Goal: Task Accomplishment & Management: Manage account settings

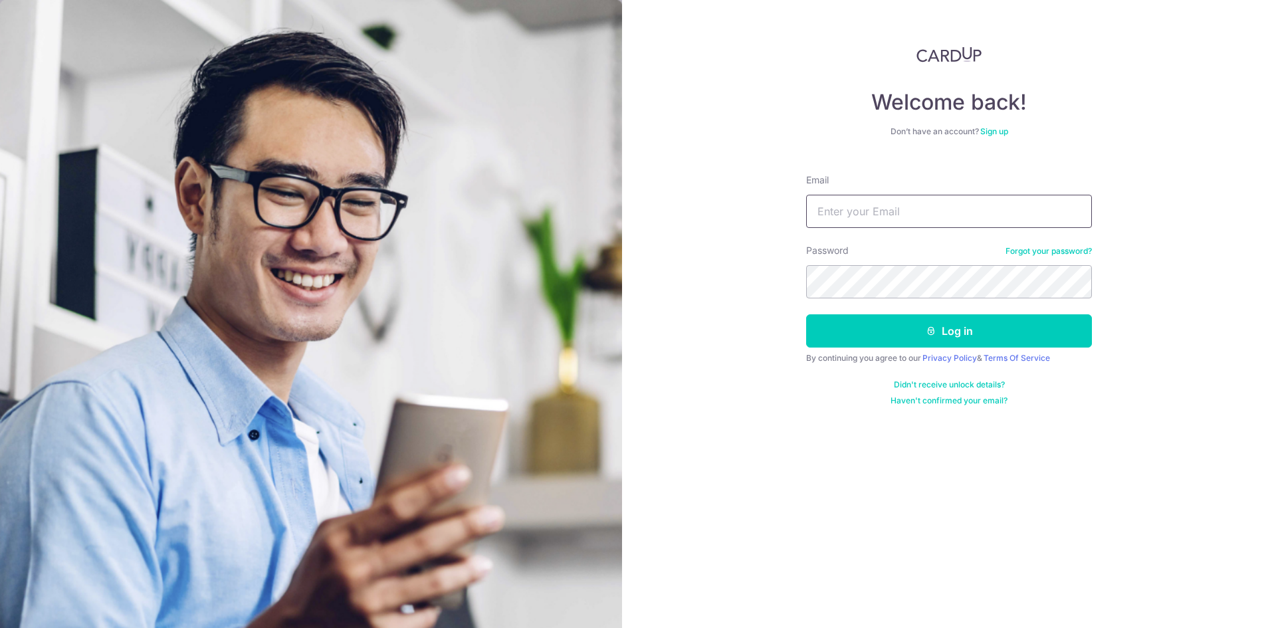
click at [936, 213] on input "Email" at bounding box center [949, 211] width 286 height 33
type input "[EMAIL_ADDRESS][DOMAIN_NAME]"
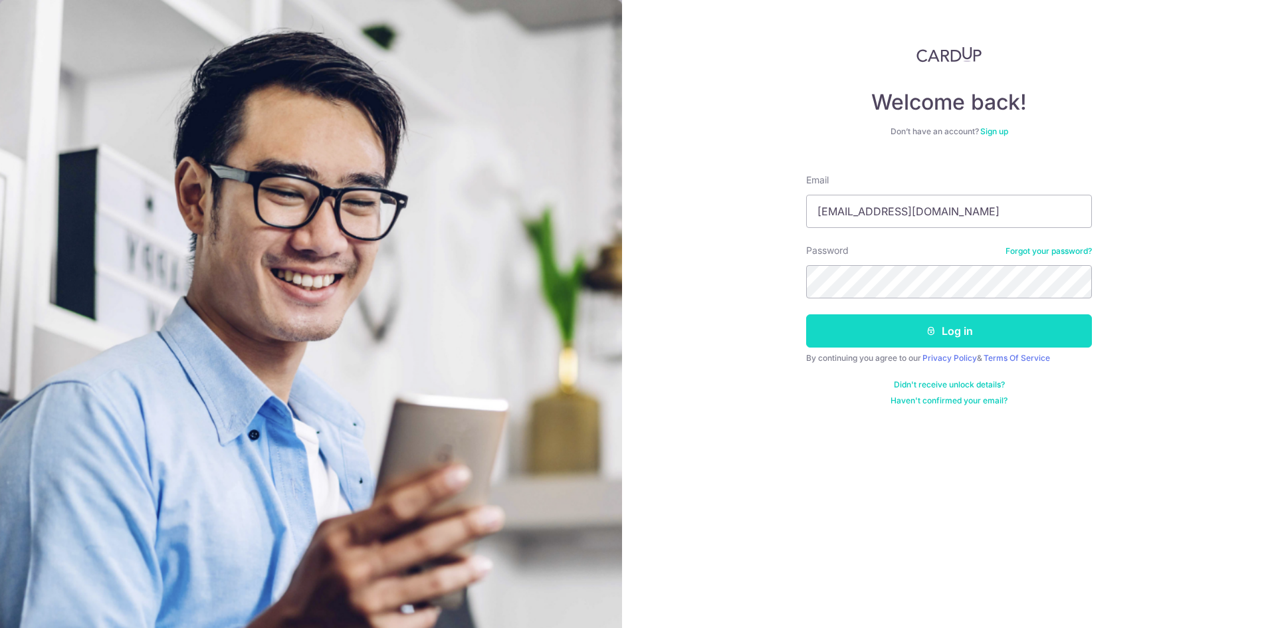
click at [983, 335] on button "Log in" at bounding box center [949, 330] width 286 height 33
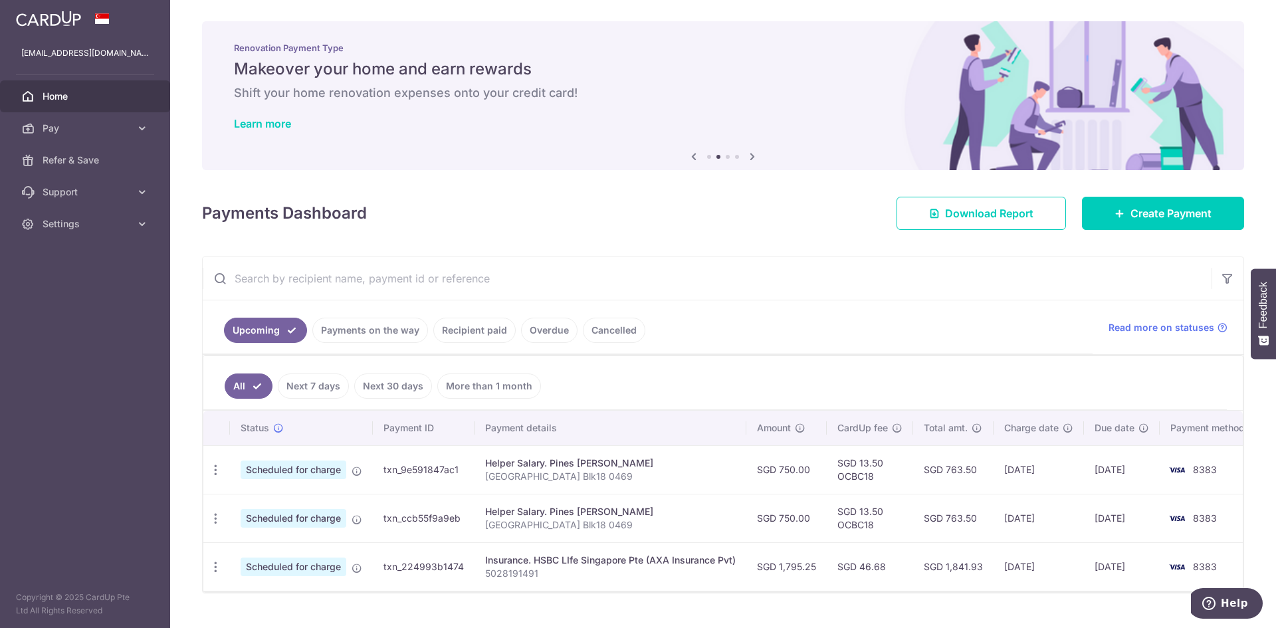
click at [751, 156] on icon at bounding box center [753, 156] width 16 height 17
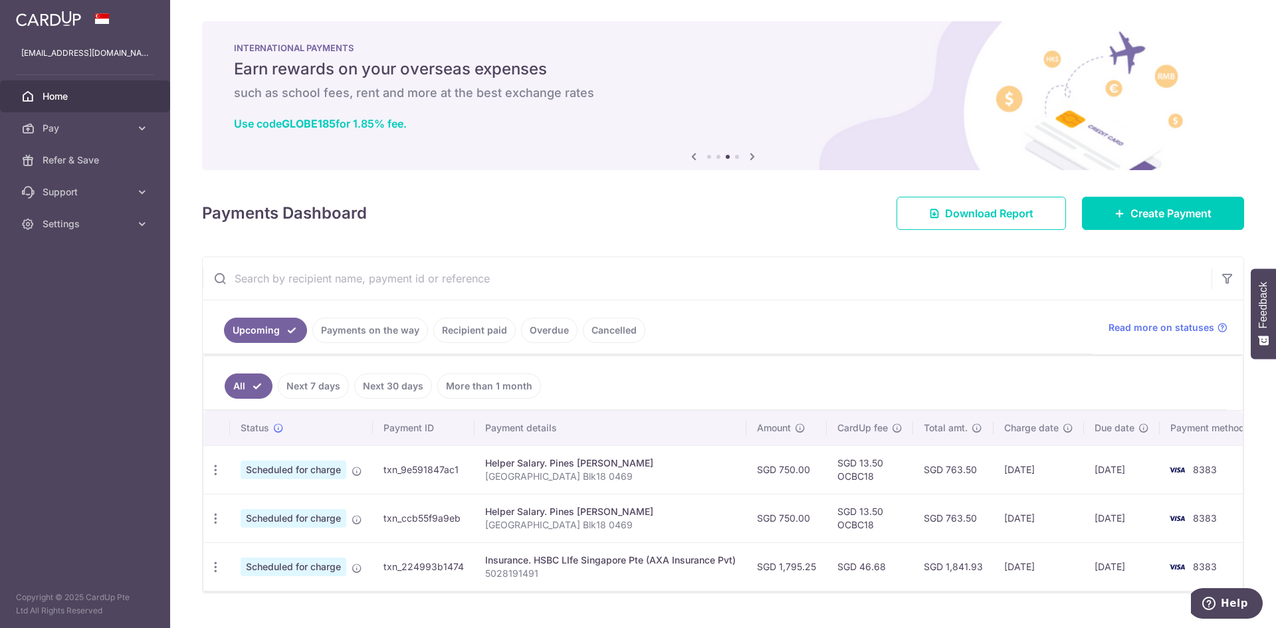
click at [751, 156] on icon at bounding box center [753, 156] width 16 height 17
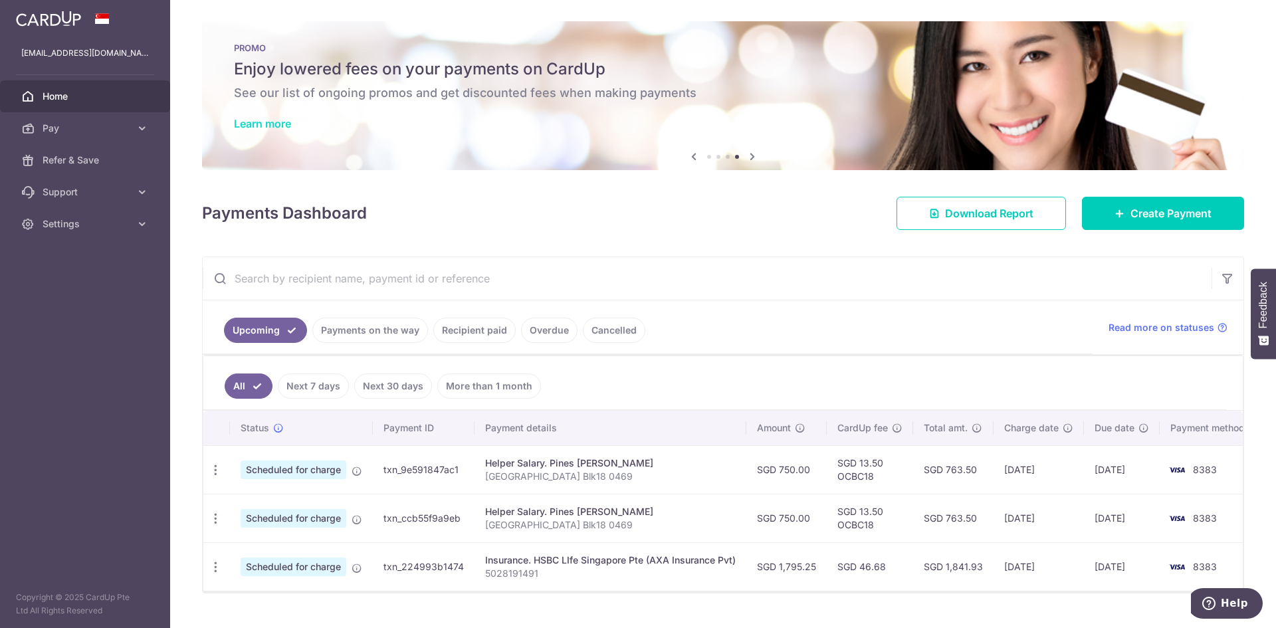
click at [276, 125] on link "Learn more" at bounding box center [262, 123] width 57 height 13
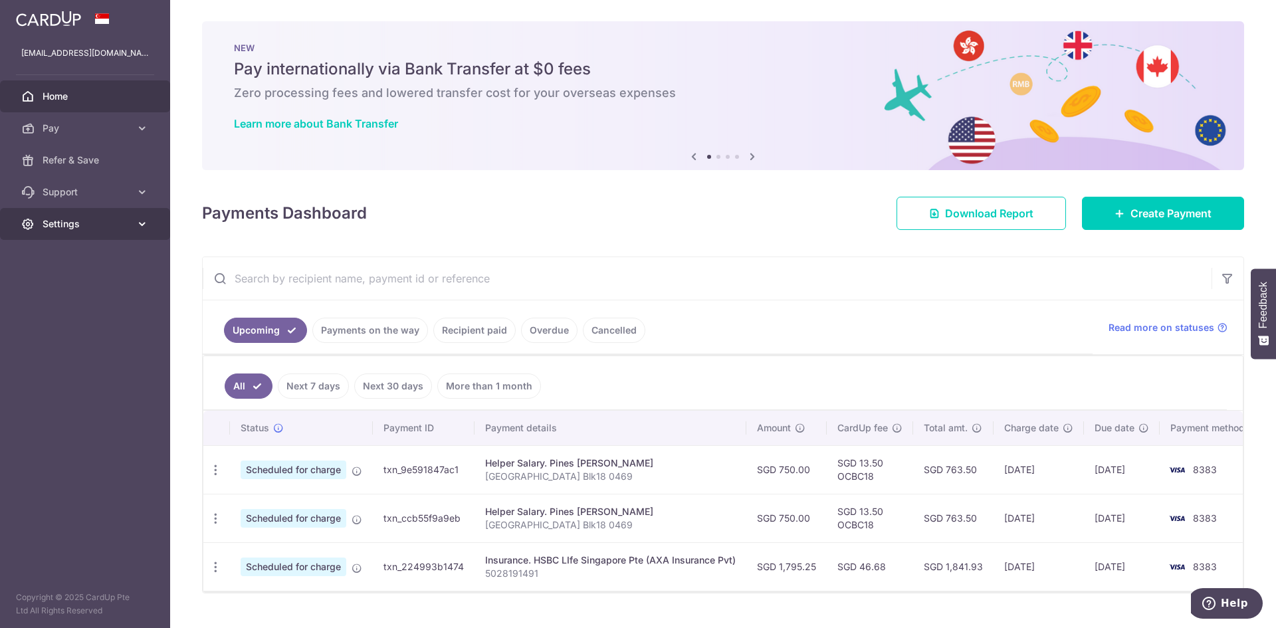
click at [132, 223] on link "Settings" at bounding box center [85, 224] width 170 height 32
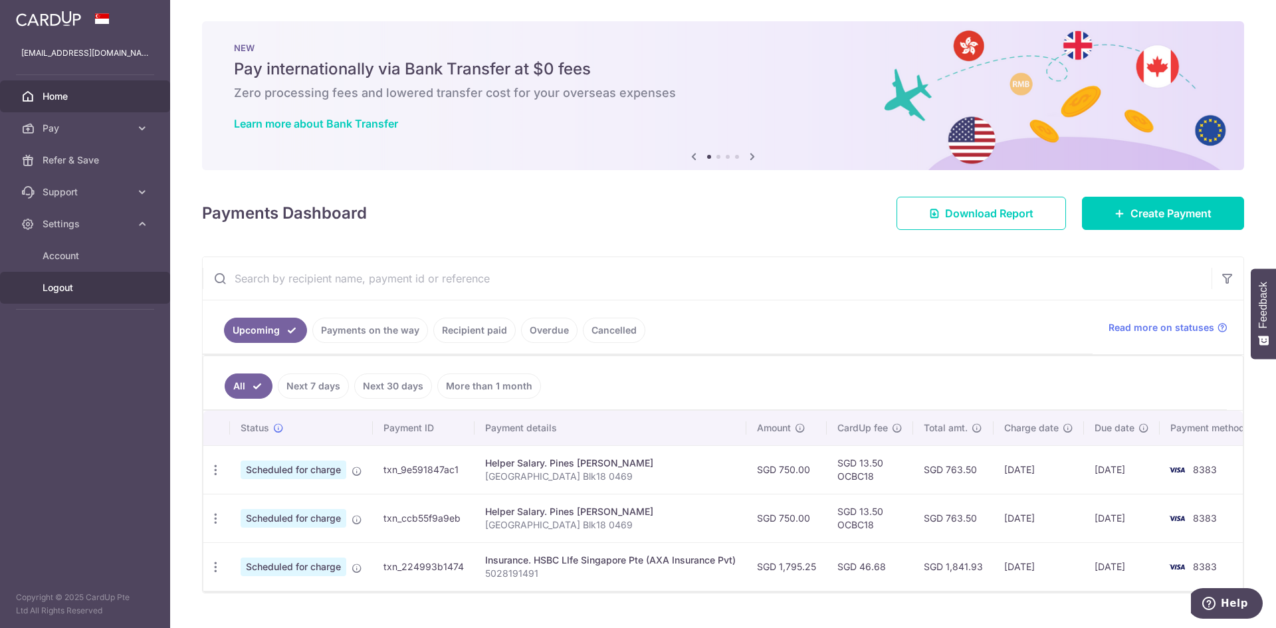
click at [68, 287] on span "Logout" at bounding box center [87, 287] width 88 height 13
